Goal: Information Seeking & Learning: Learn about a topic

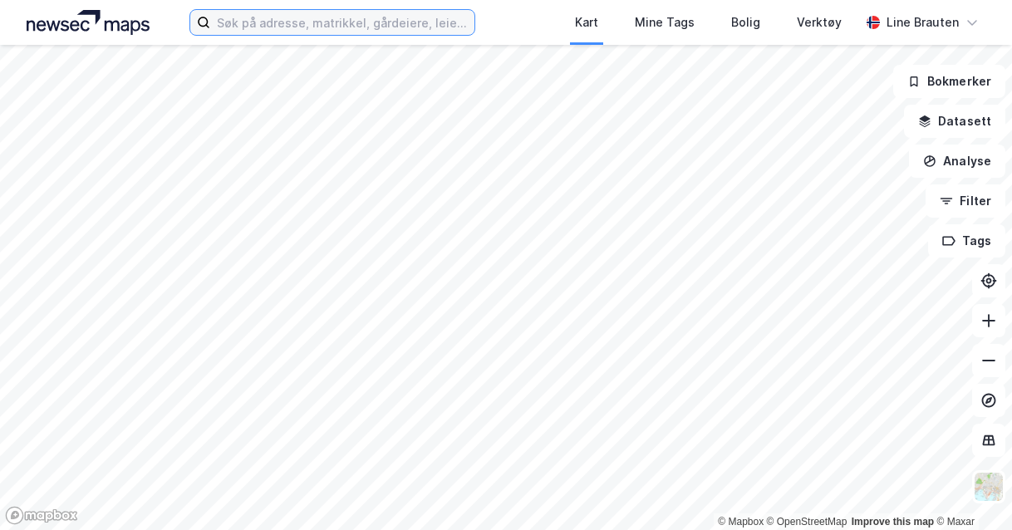
drag, startPoint x: 401, startPoint y: 24, endPoint x: 419, endPoint y: 32, distance: 19.3
click at [401, 24] on input at bounding box center [342, 22] width 264 height 25
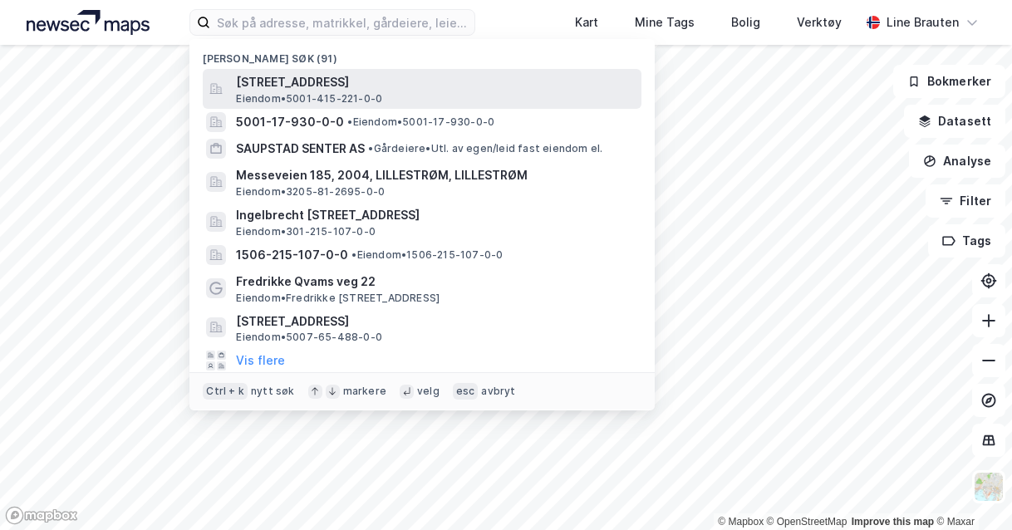
click at [450, 84] on span "[STREET_ADDRESS]" at bounding box center [435, 82] width 399 height 20
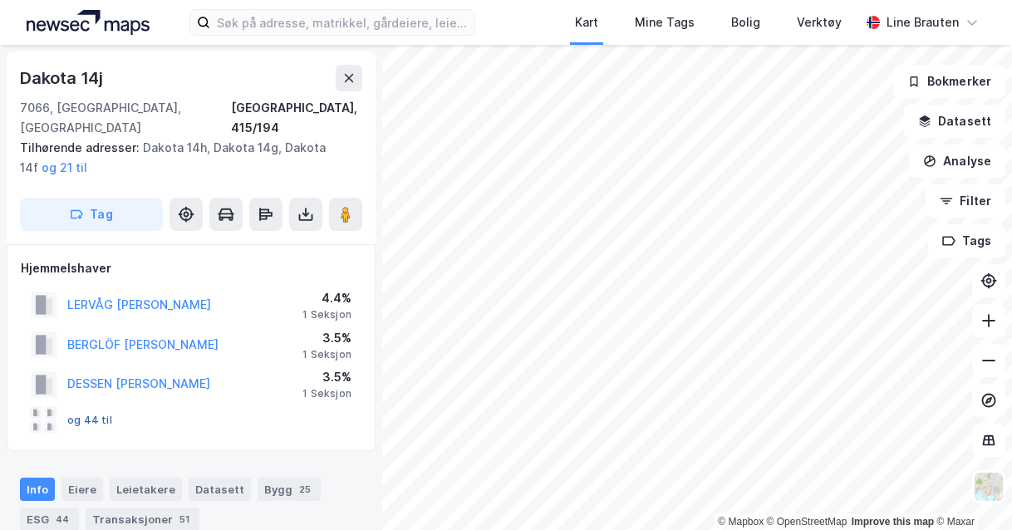
click at [0, 0] on button "og 44 til" at bounding box center [0, 0] width 0 height 0
click at [969, 125] on button "Datasett" at bounding box center [954, 121] width 101 height 33
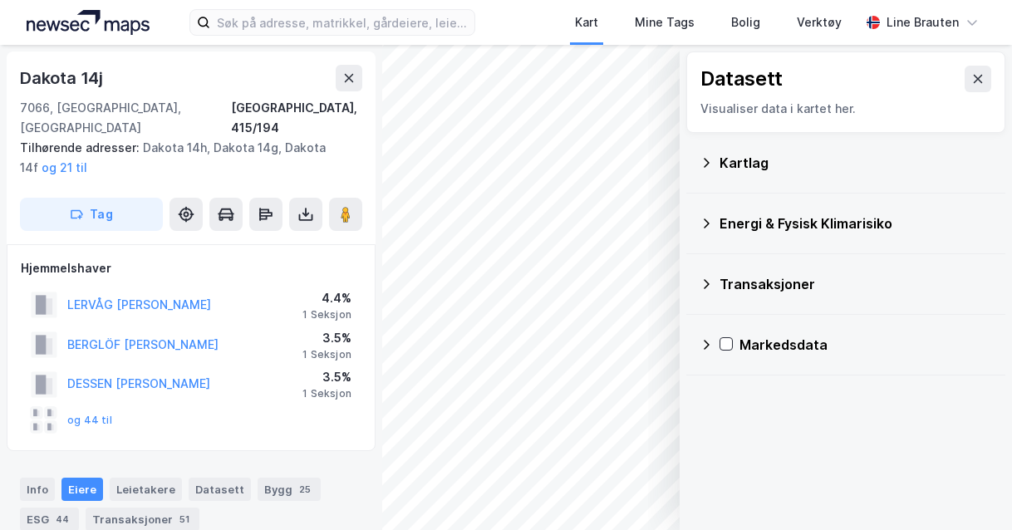
click at [735, 159] on div "Kartlag" at bounding box center [856, 163] width 273 height 20
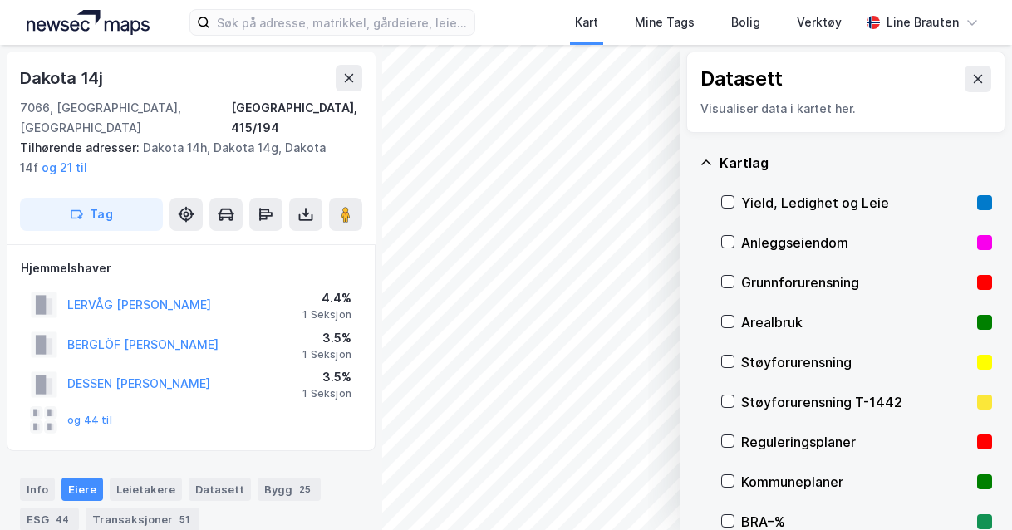
click at [735, 234] on div "Anleggseiendom" at bounding box center [856, 243] width 271 height 40
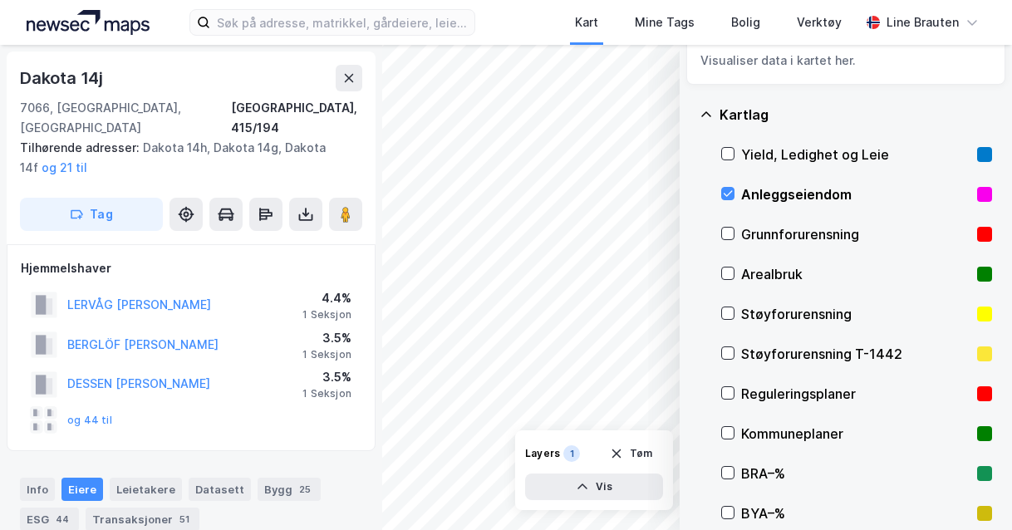
scroll to position [83, 0]
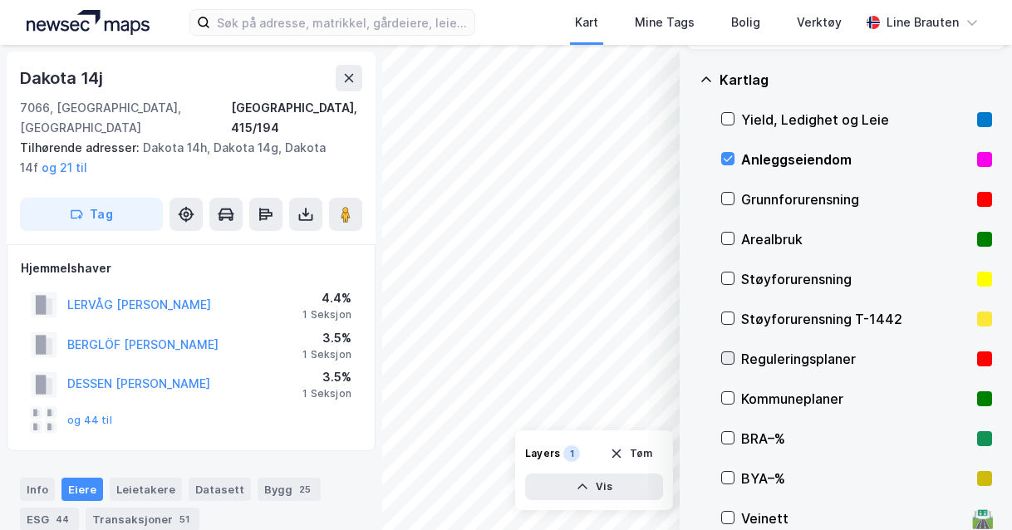
click at [727, 354] on icon at bounding box center [728, 358] width 12 height 12
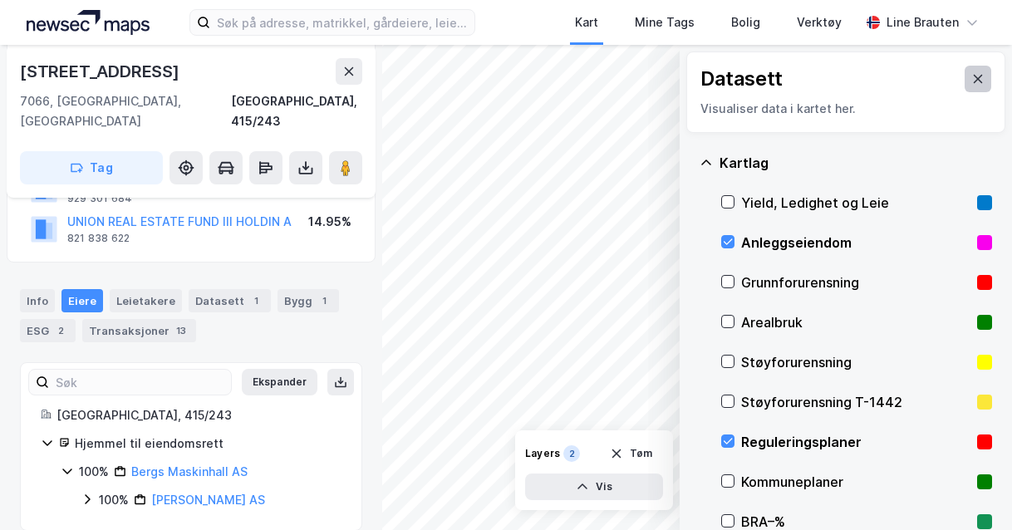
click at [977, 81] on button at bounding box center [978, 79] width 27 height 27
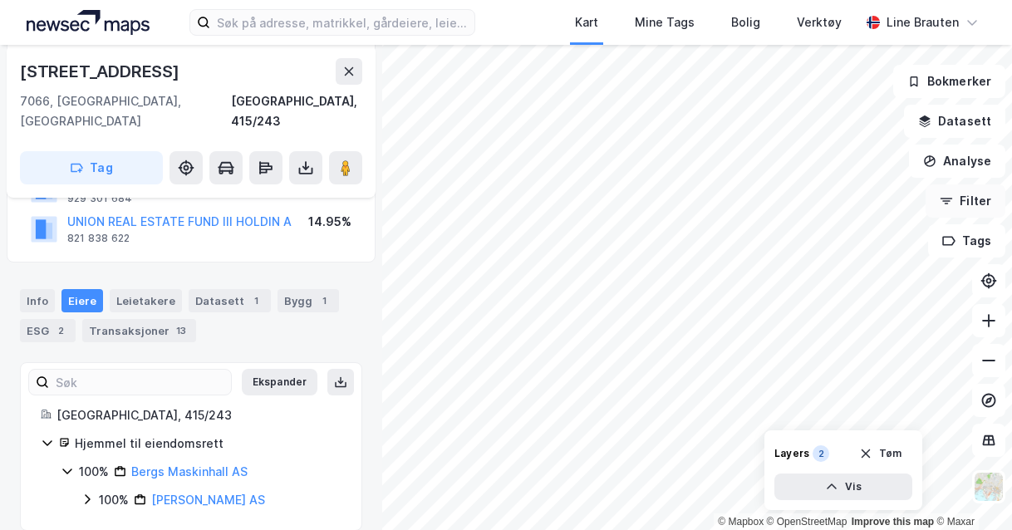
click at [973, 197] on button "Filter" at bounding box center [966, 201] width 80 height 33
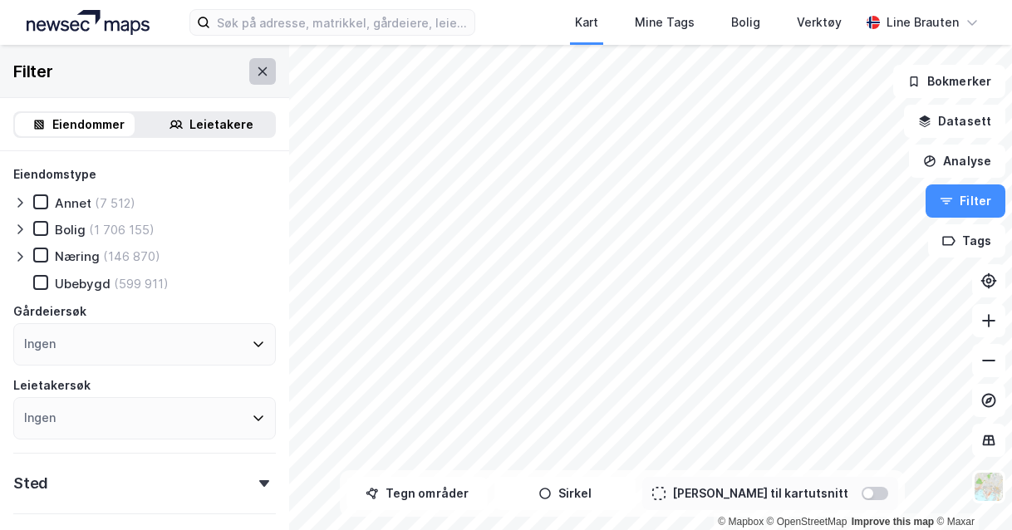
click at [256, 72] on icon at bounding box center [262, 71] width 13 height 13
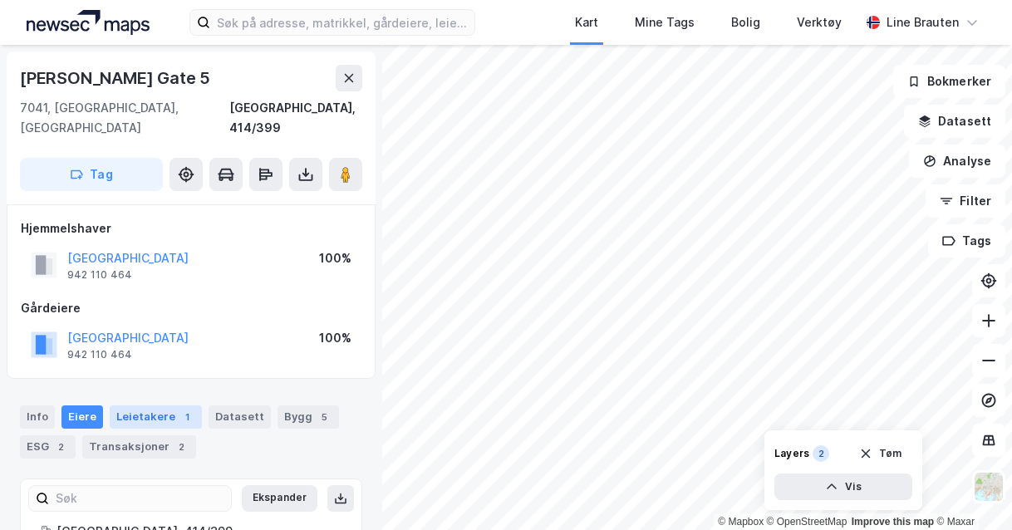
click at [154, 406] on div "Leietakere 1" at bounding box center [156, 417] width 92 height 23
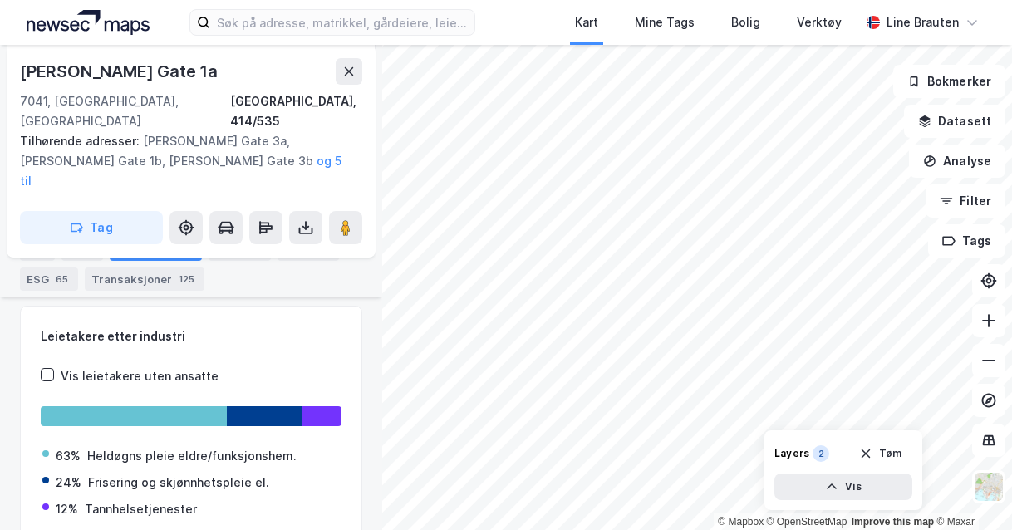
scroll to position [367, 0]
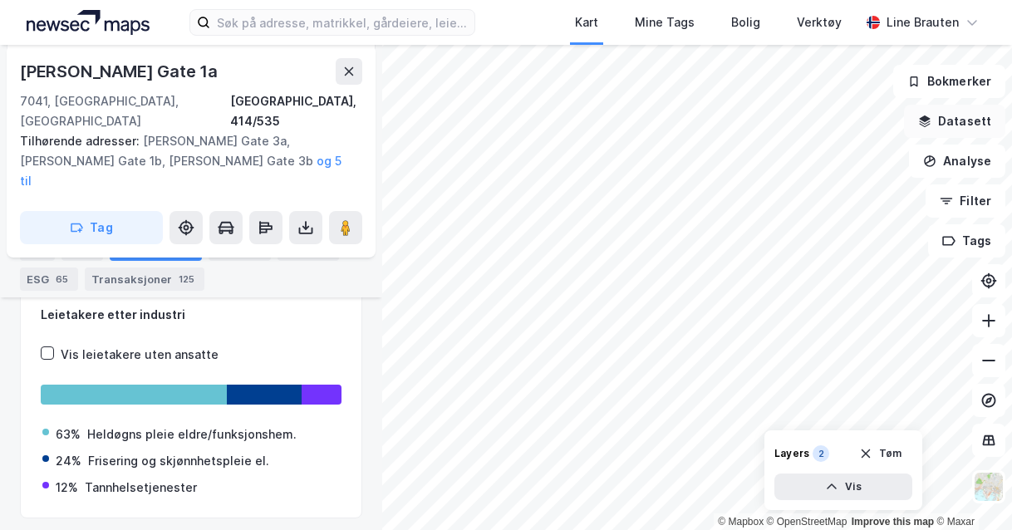
click at [957, 121] on button "Datasett" at bounding box center [954, 121] width 101 height 33
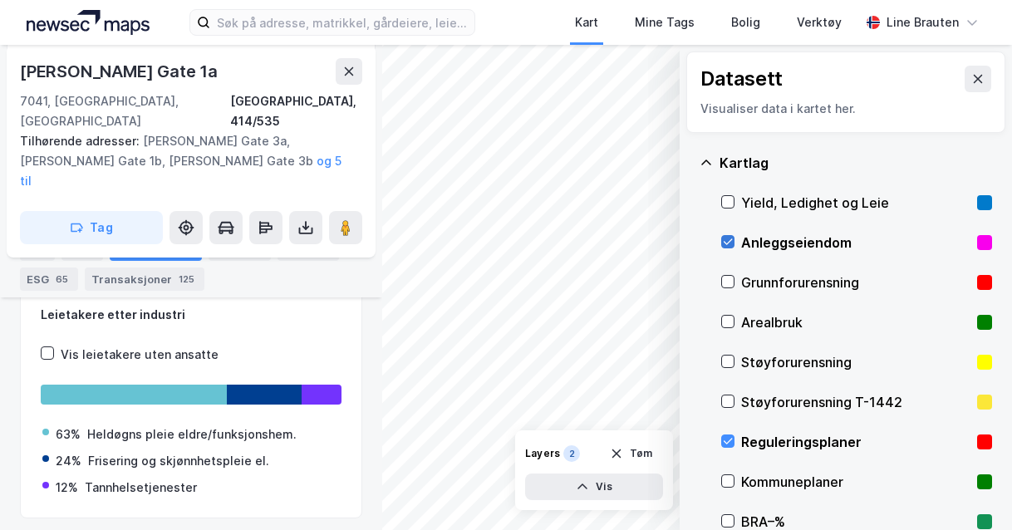
click at [731, 239] on icon at bounding box center [728, 242] width 12 height 12
click at [728, 440] on icon at bounding box center [728, 442] width 12 height 12
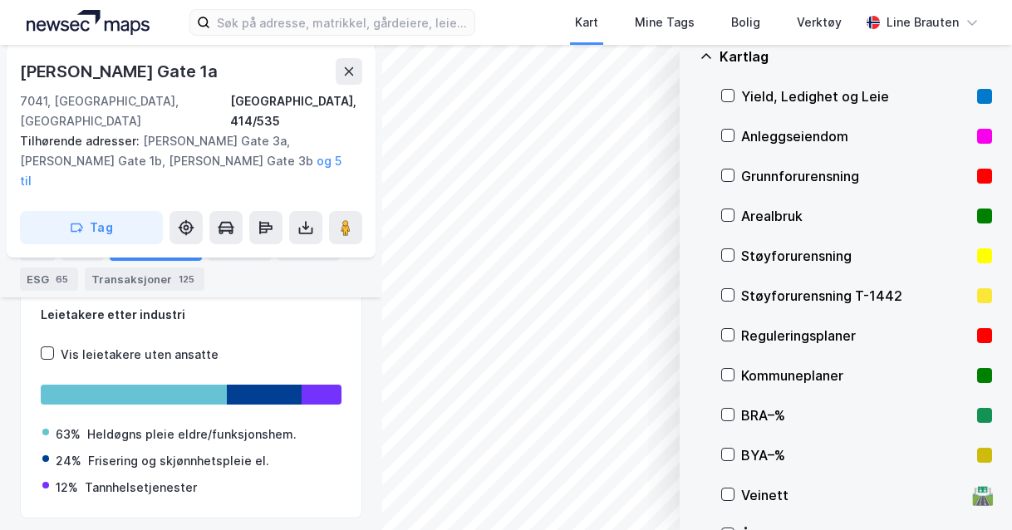
scroll to position [80, 0]
